Goal: Information Seeking & Learning: Learn about a topic

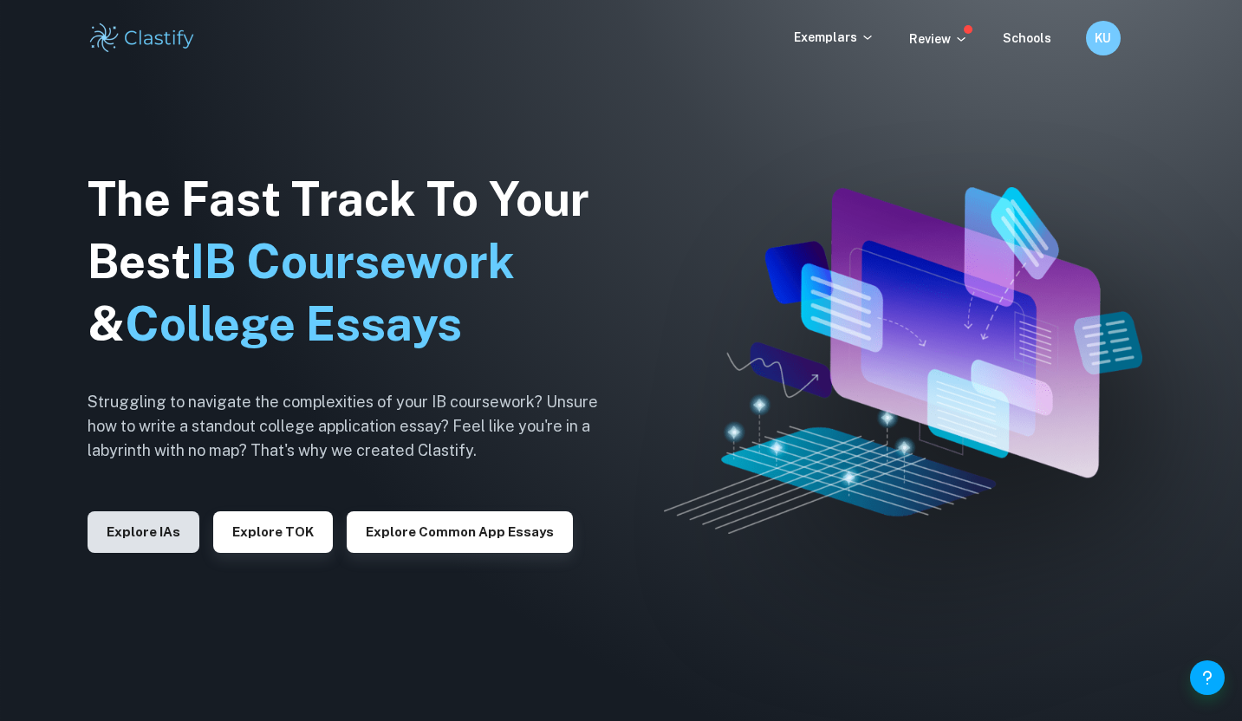
click at [146, 525] on button "Explore IAs" at bounding box center [144, 532] width 112 height 42
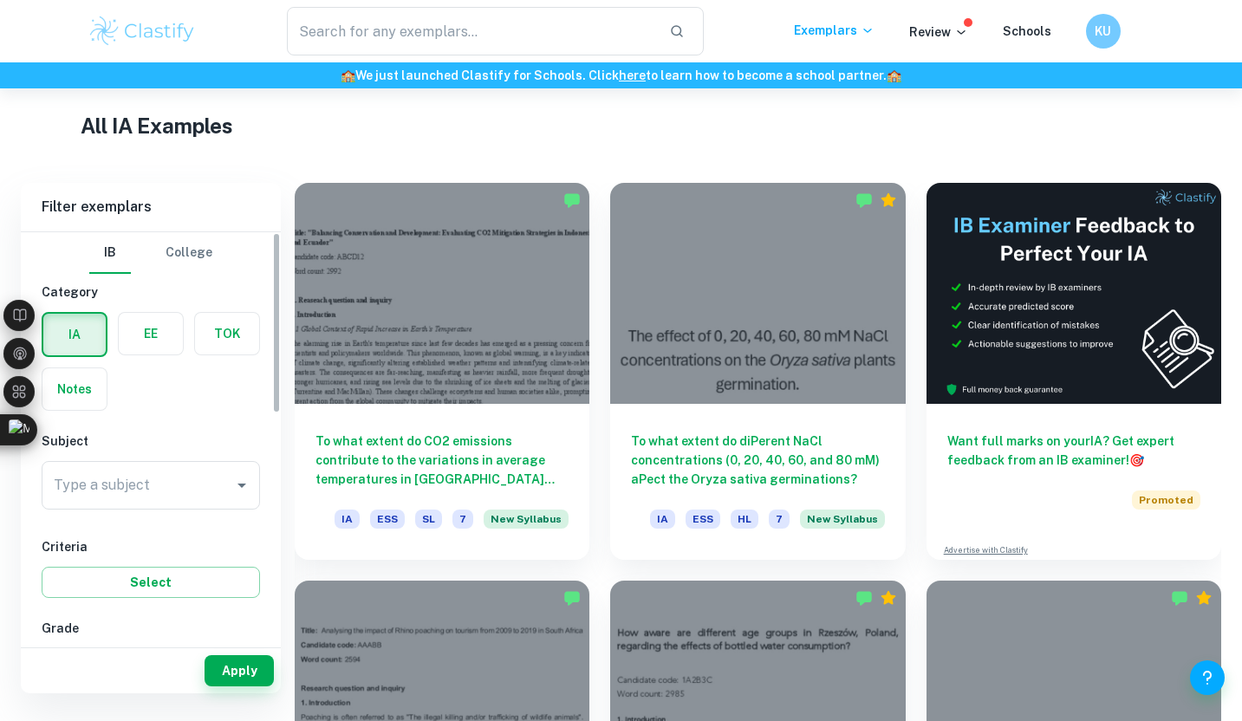
scroll to position [272, 0]
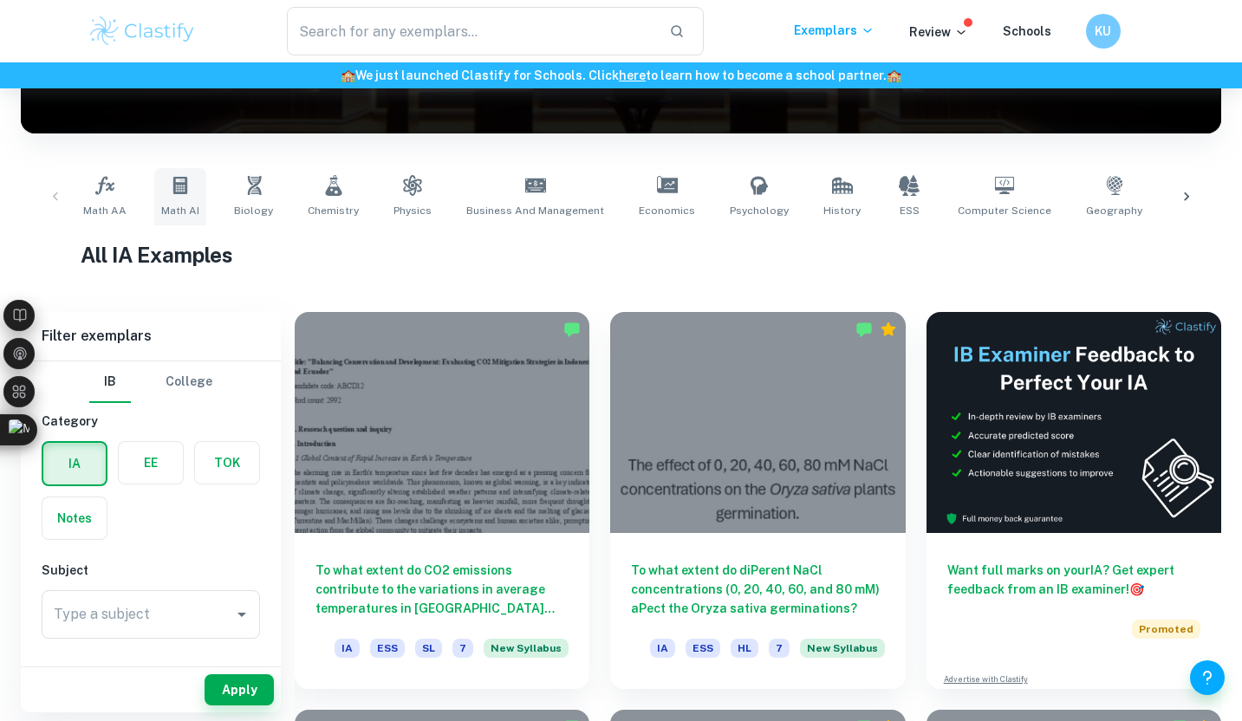
click at [175, 193] on icon at bounding box center [180, 185] width 21 height 21
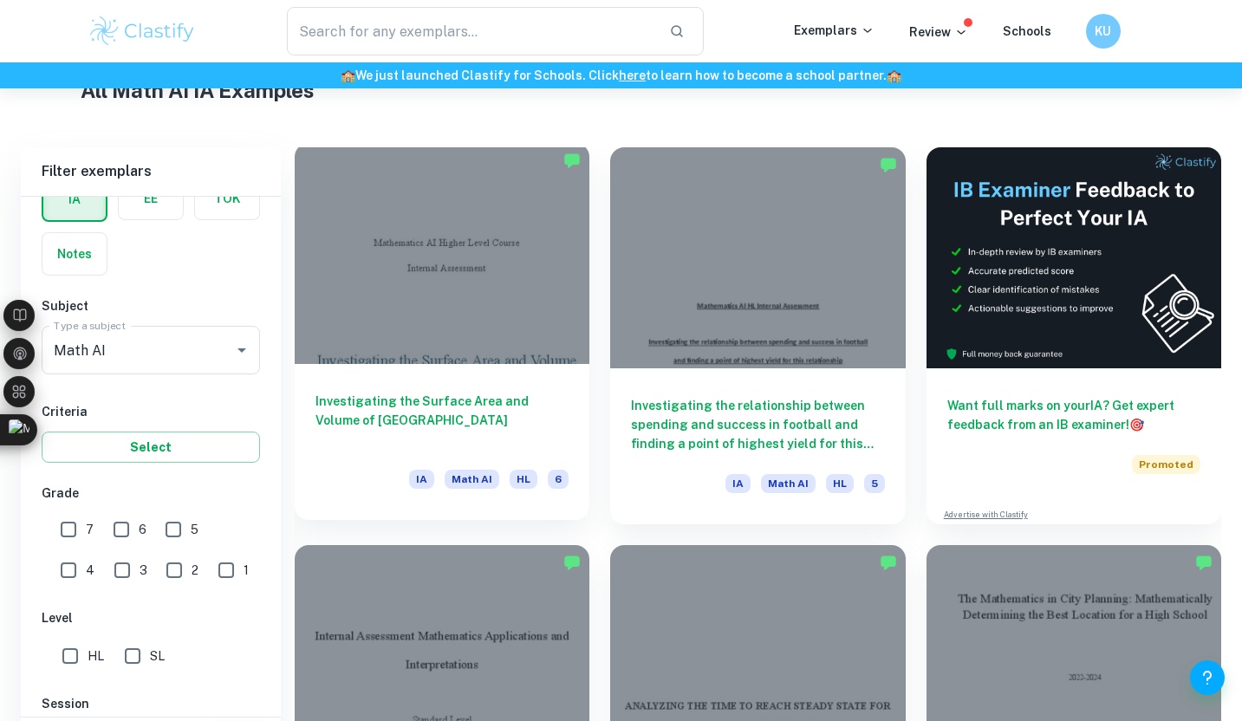
scroll to position [516, 0]
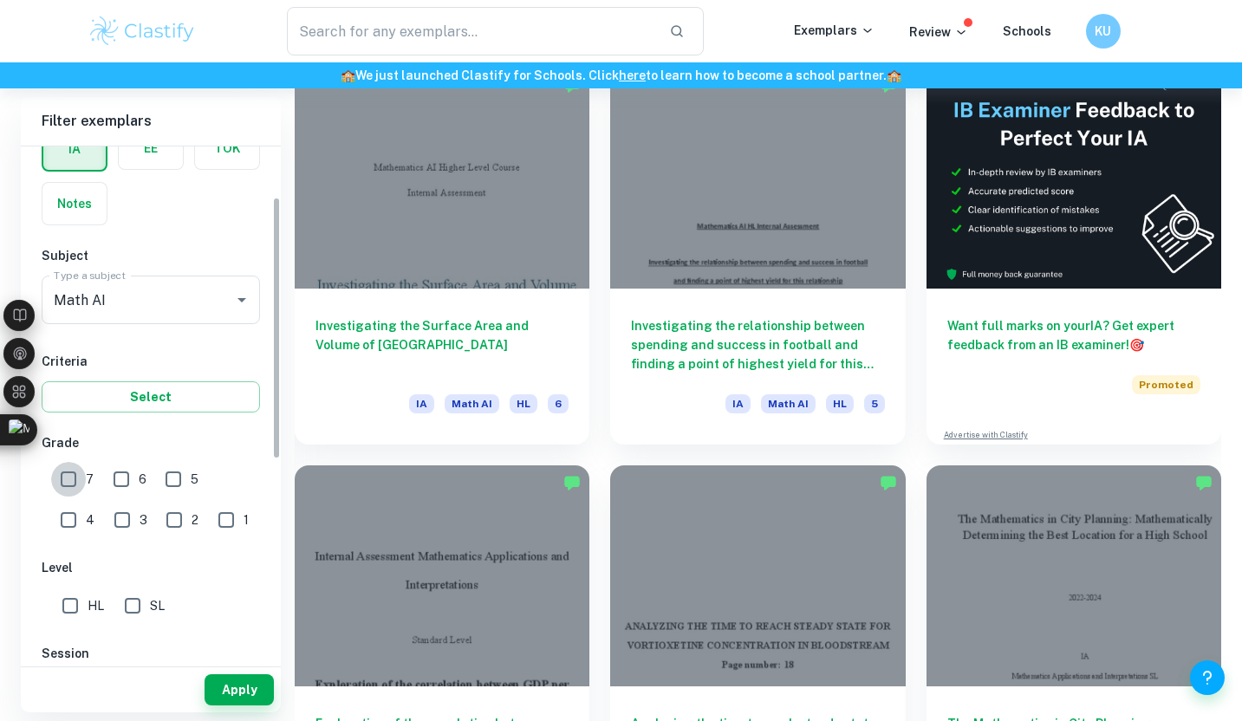
click at [82, 482] on input "7" at bounding box center [68, 479] width 35 height 35
click at [237, 698] on button "Apply" at bounding box center [238, 689] width 69 height 31
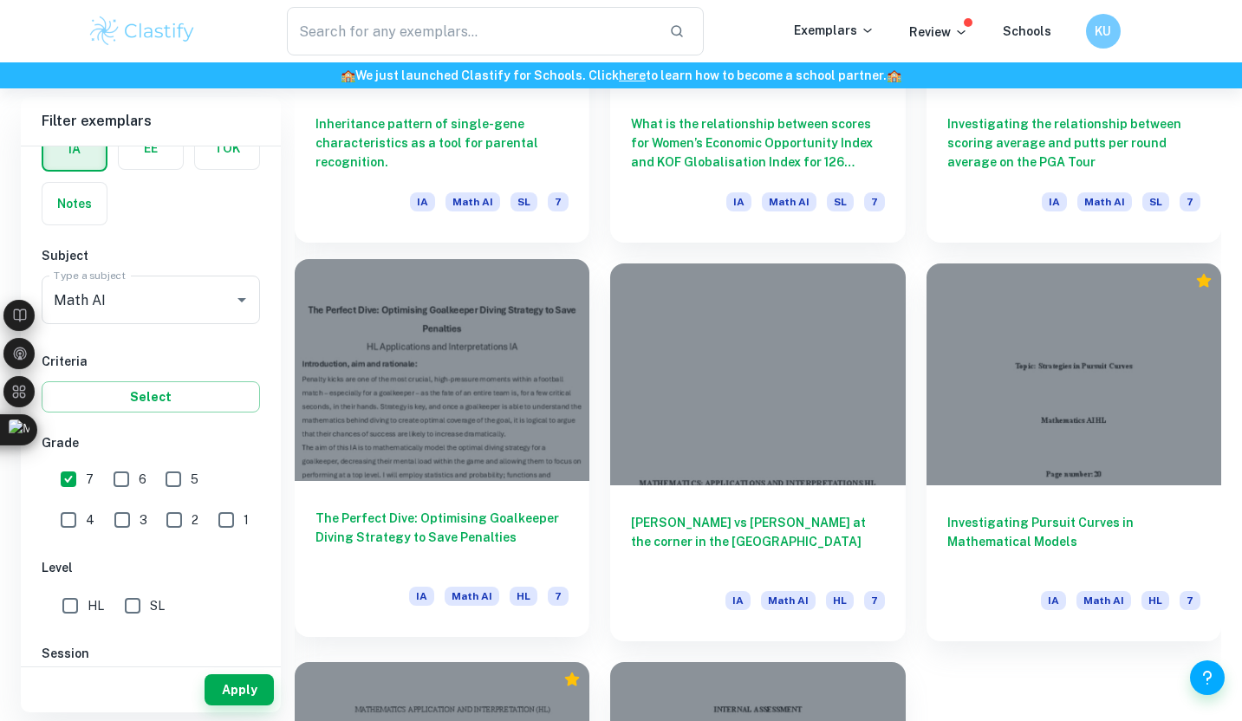
scroll to position [1113, 0]
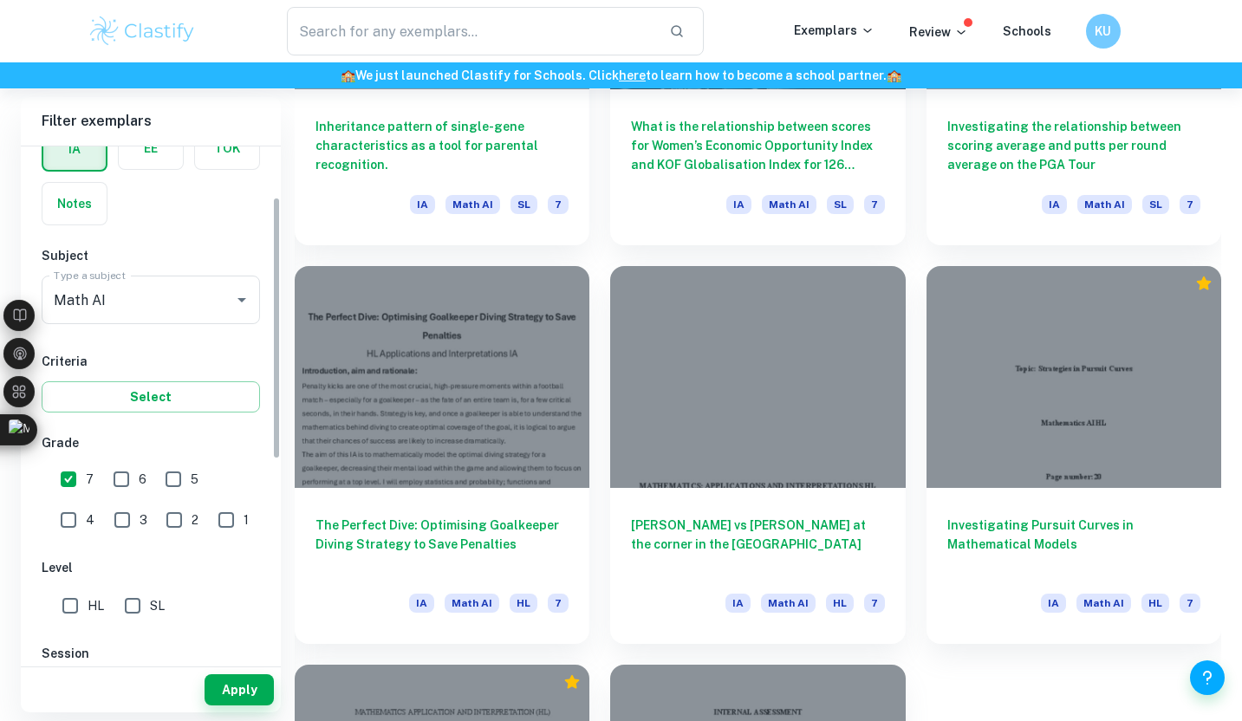
click at [72, 476] on input "7" at bounding box center [68, 479] width 35 height 35
checkbox input "false"
click at [124, 476] on input "6" at bounding box center [121, 479] width 35 height 35
checkbox input "true"
click at [243, 675] on button "Apply" at bounding box center [238, 689] width 69 height 31
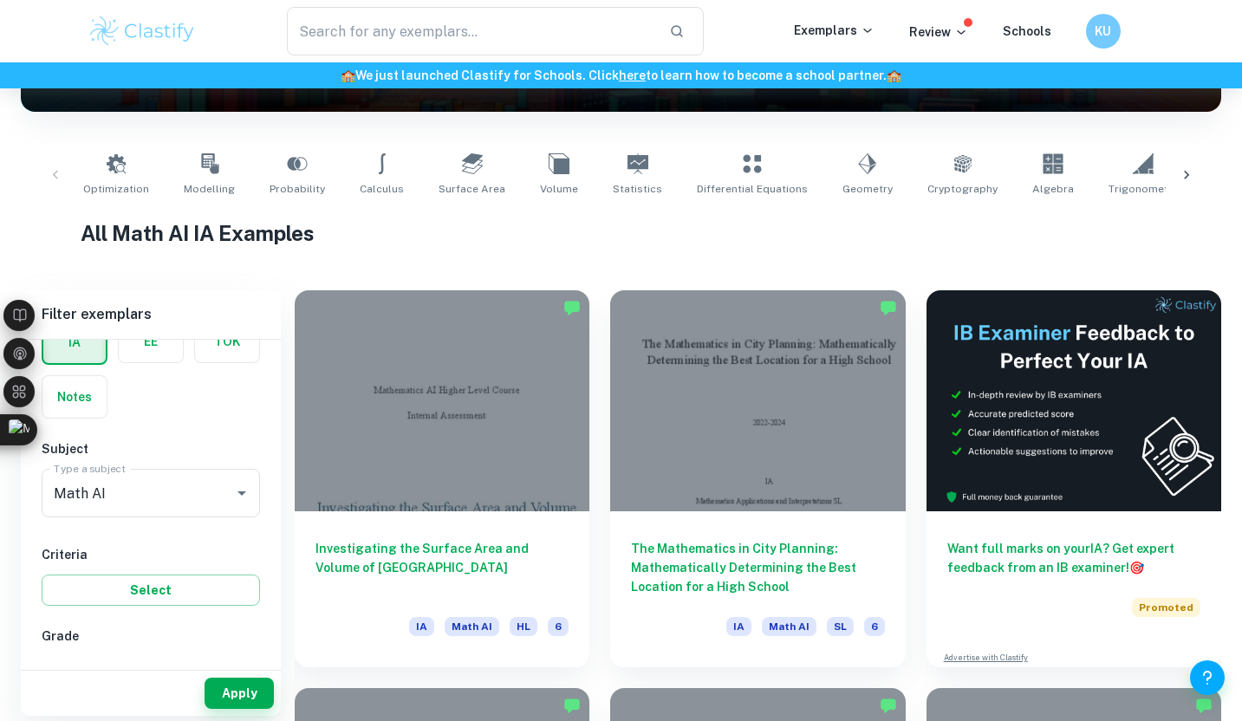
scroll to position [297, 0]
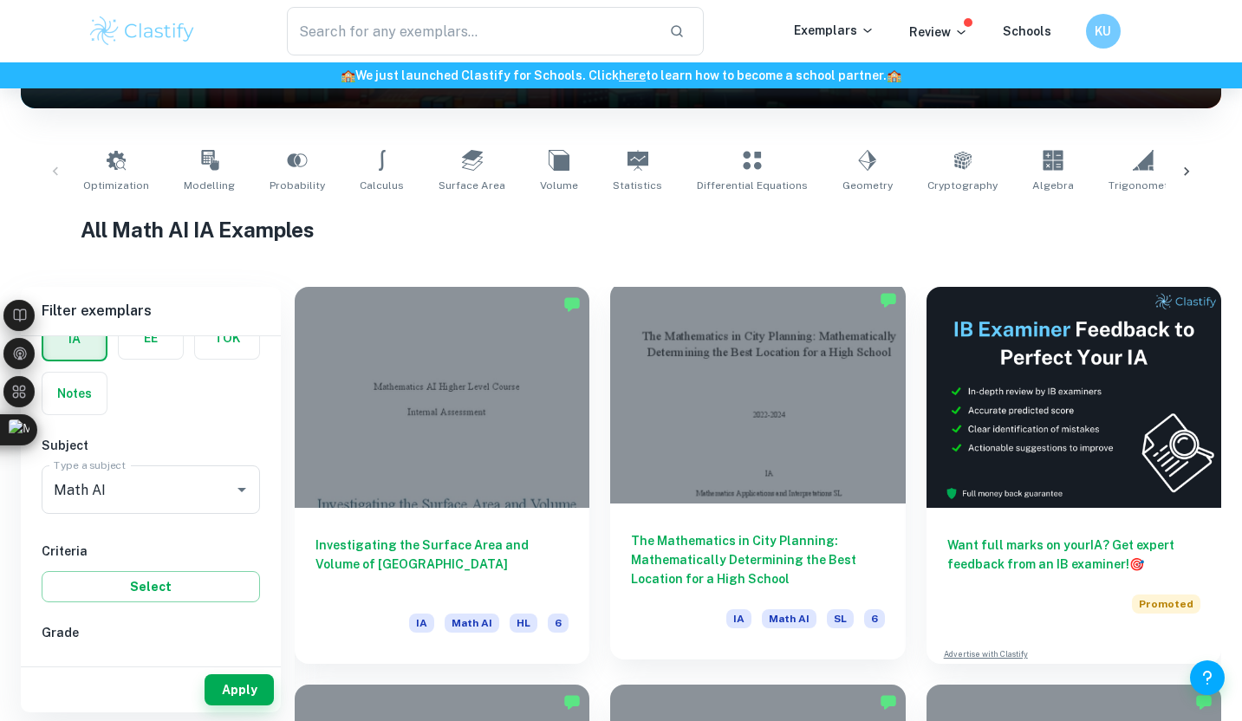
click at [704, 456] on div at bounding box center [757, 392] width 295 height 221
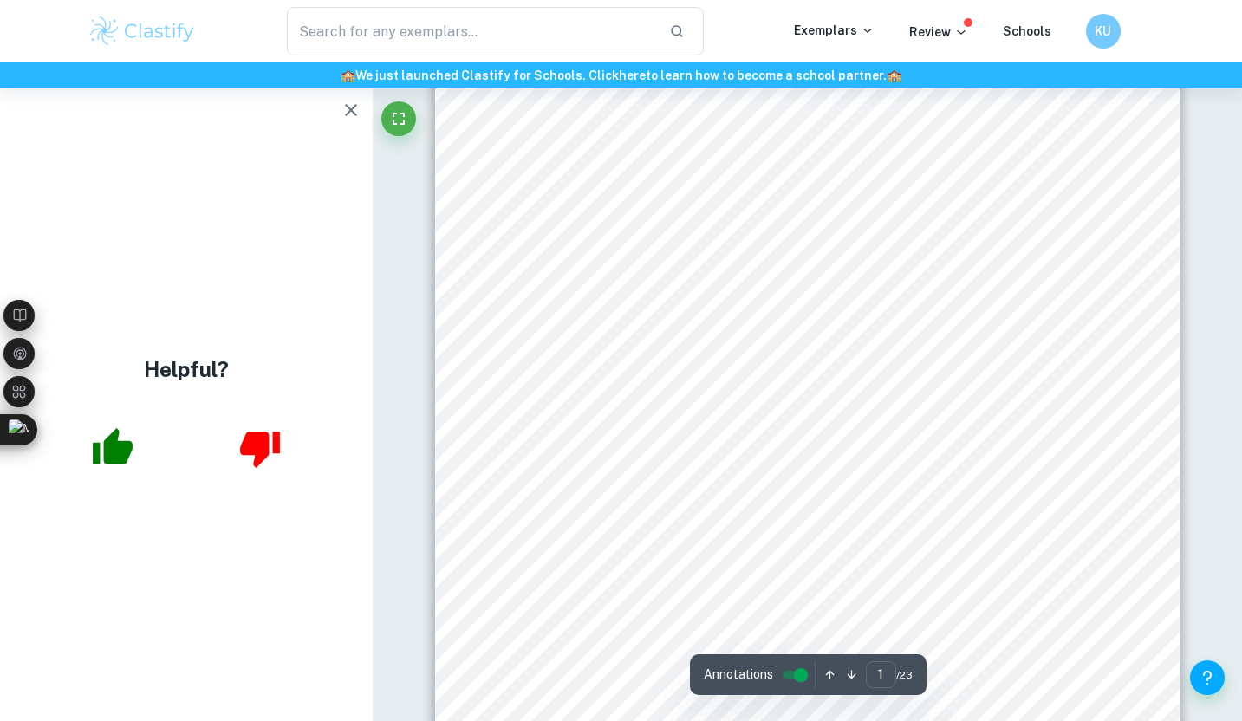
scroll to position [94, 0]
drag, startPoint x: 816, startPoint y: 392, endPoint x: 860, endPoint y: 396, distance: 44.4
click at [860, 396] on div "The Mathematics in City Planning: Mathematically Determining the Best Location …" at bounding box center [807, 538] width 745 height 1053
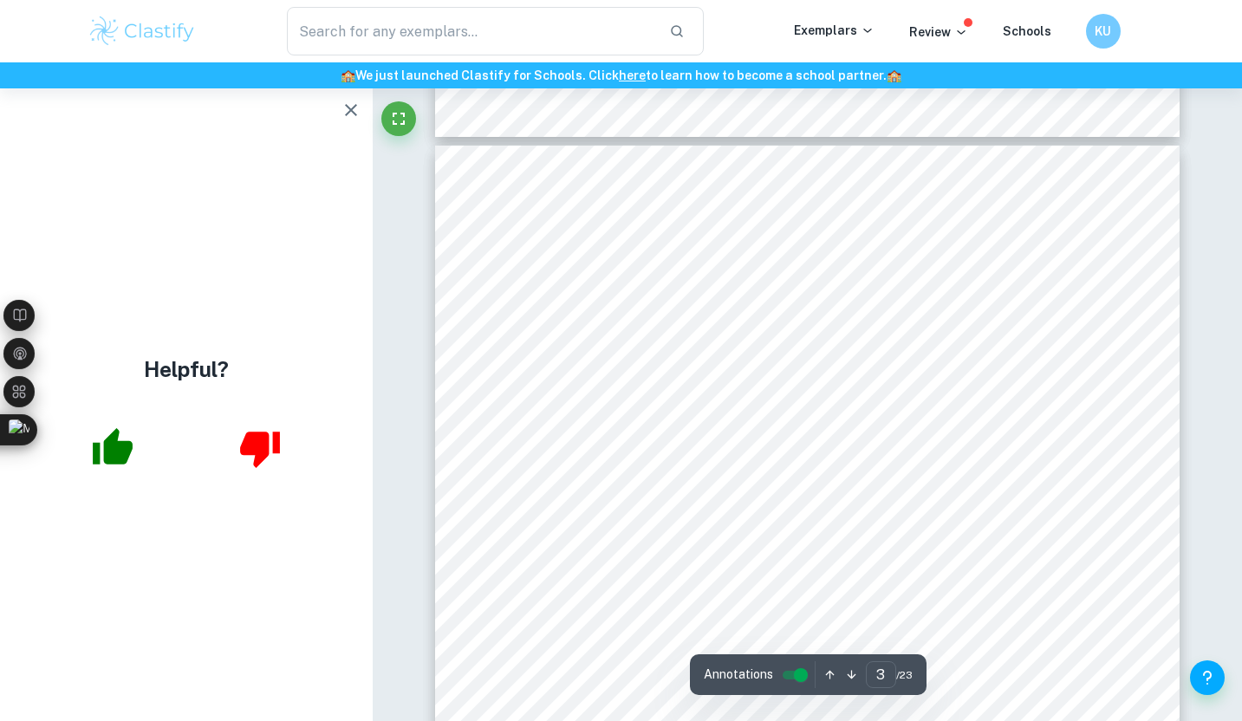
scroll to position [1892, 0]
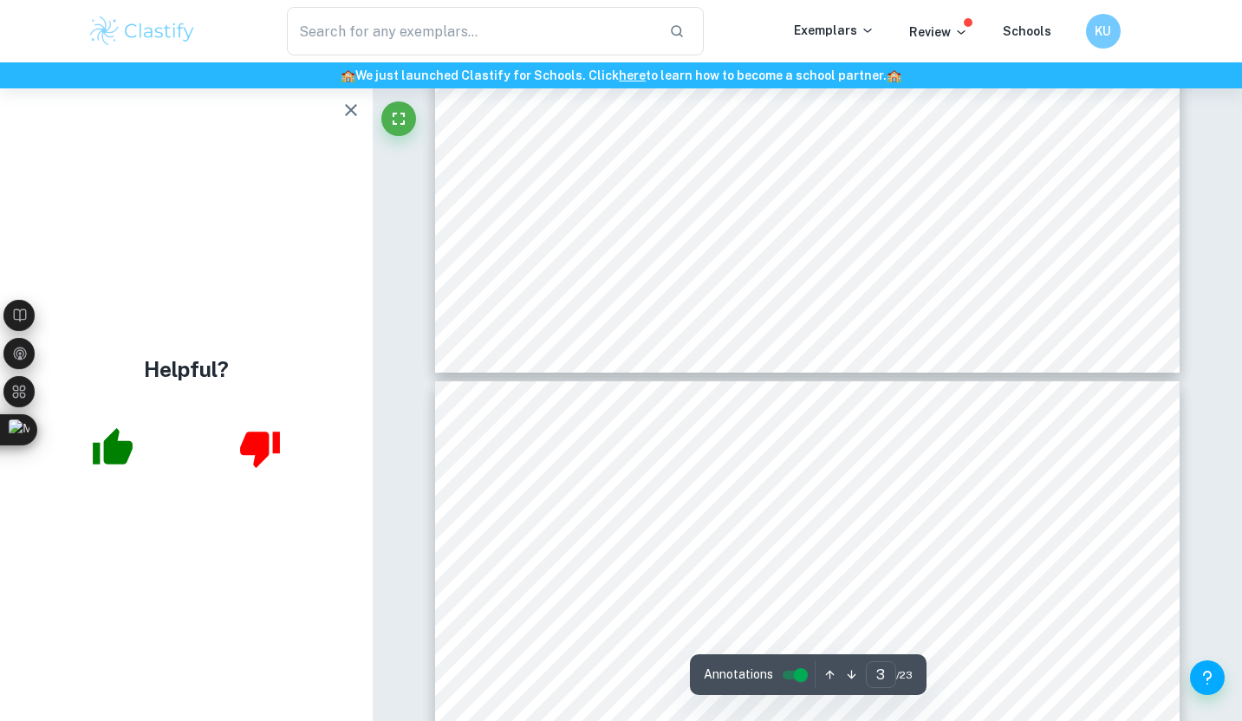
type input "2"
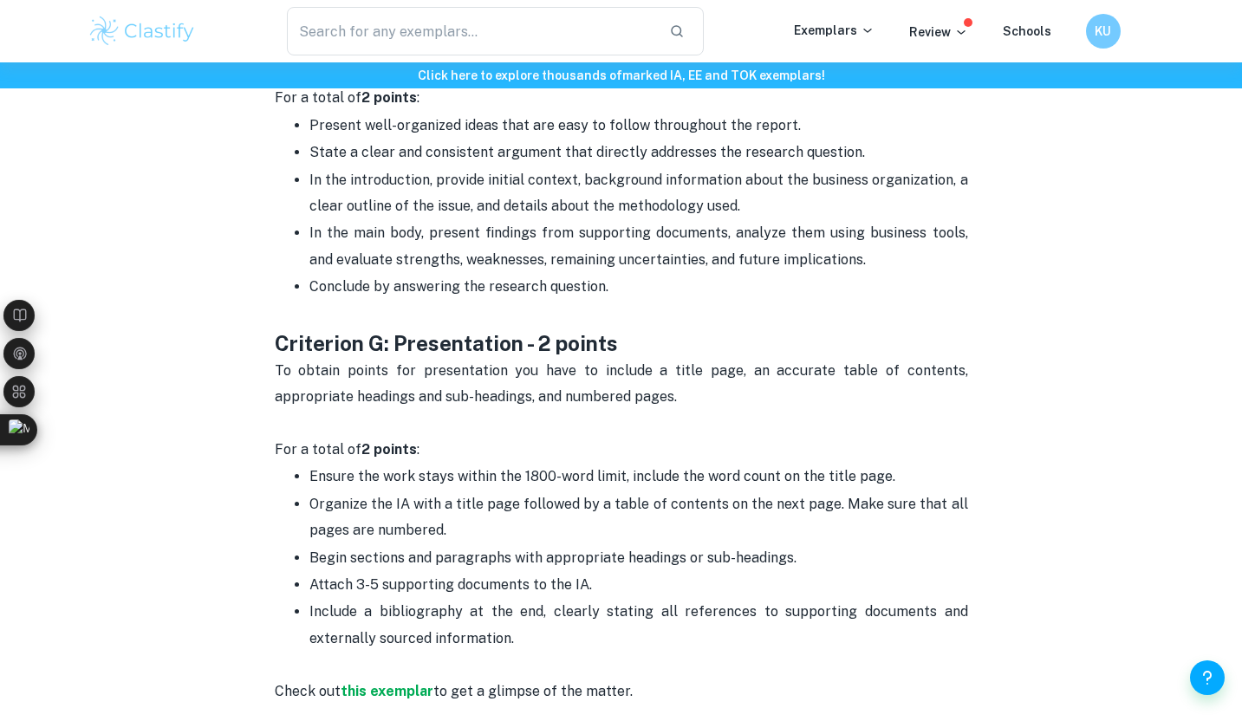
scroll to position [3711, 0]
